Goal: Find specific page/section: Find specific page/section

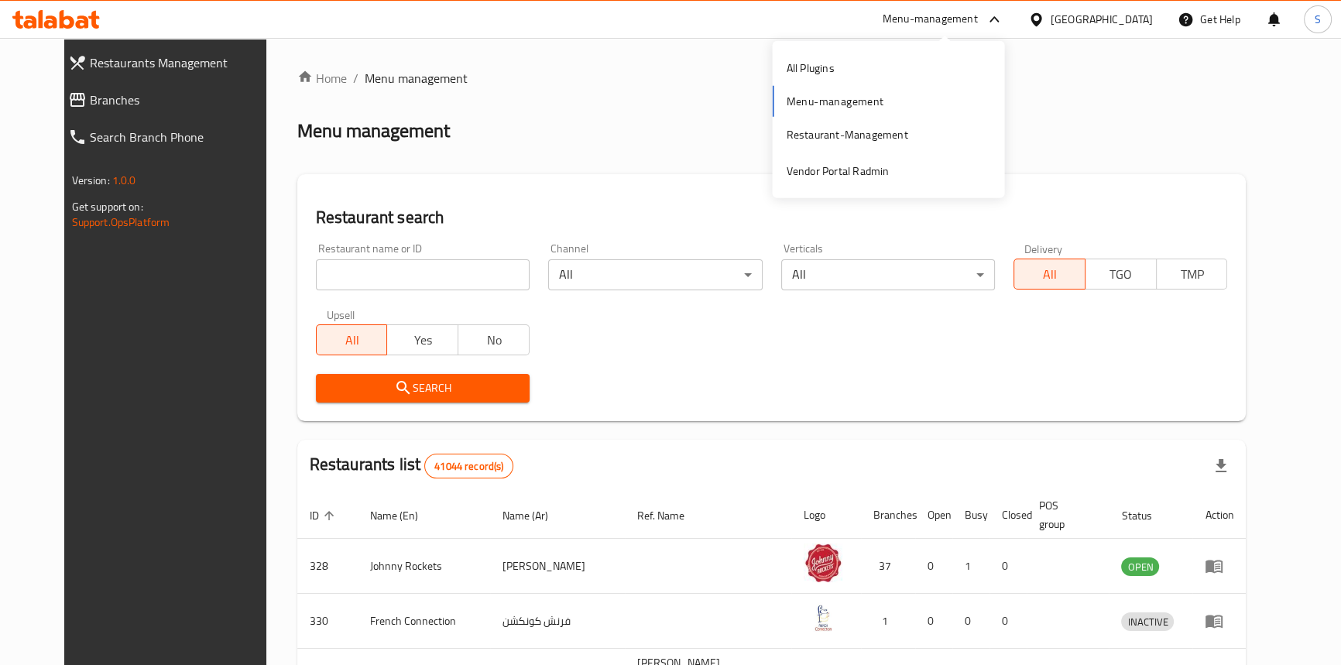
click at [884, 135] on div "Restaurant-Management" at bounding box center [847, 134] width 122 height 17
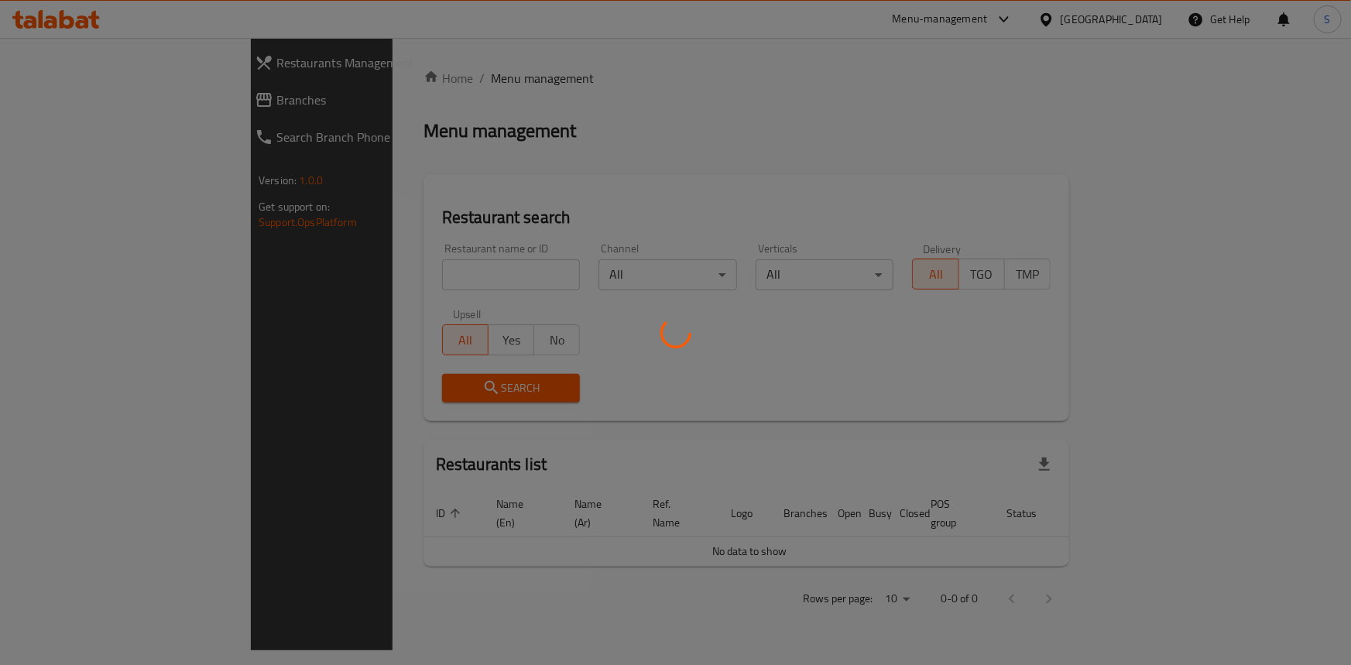
click at [989, 22] on div at bounding box center [675, 332] width 1351 height 665
click at [976, 21] on div at bounding box center [675, 332] width 1351 height 665
click at [975, 22] on div at bounding box center [675, 332] width 1351 height 665
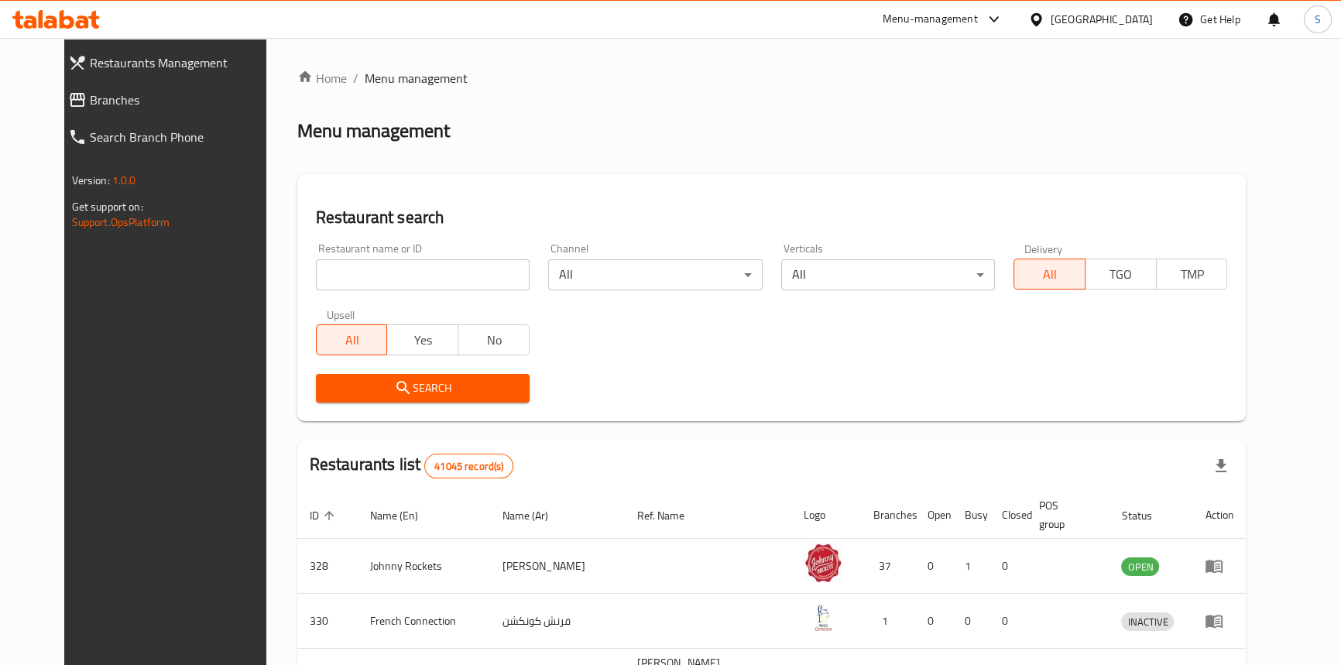
click at [975, 22] on div "Menu-management" at bounding box center [929, 19] width 95 height 19
click at [930, 175] on div "Vendor Portal Radmin" at bounding box center [888, 171] width 232 height 36
